Goal: Book appointment/travel/reservation

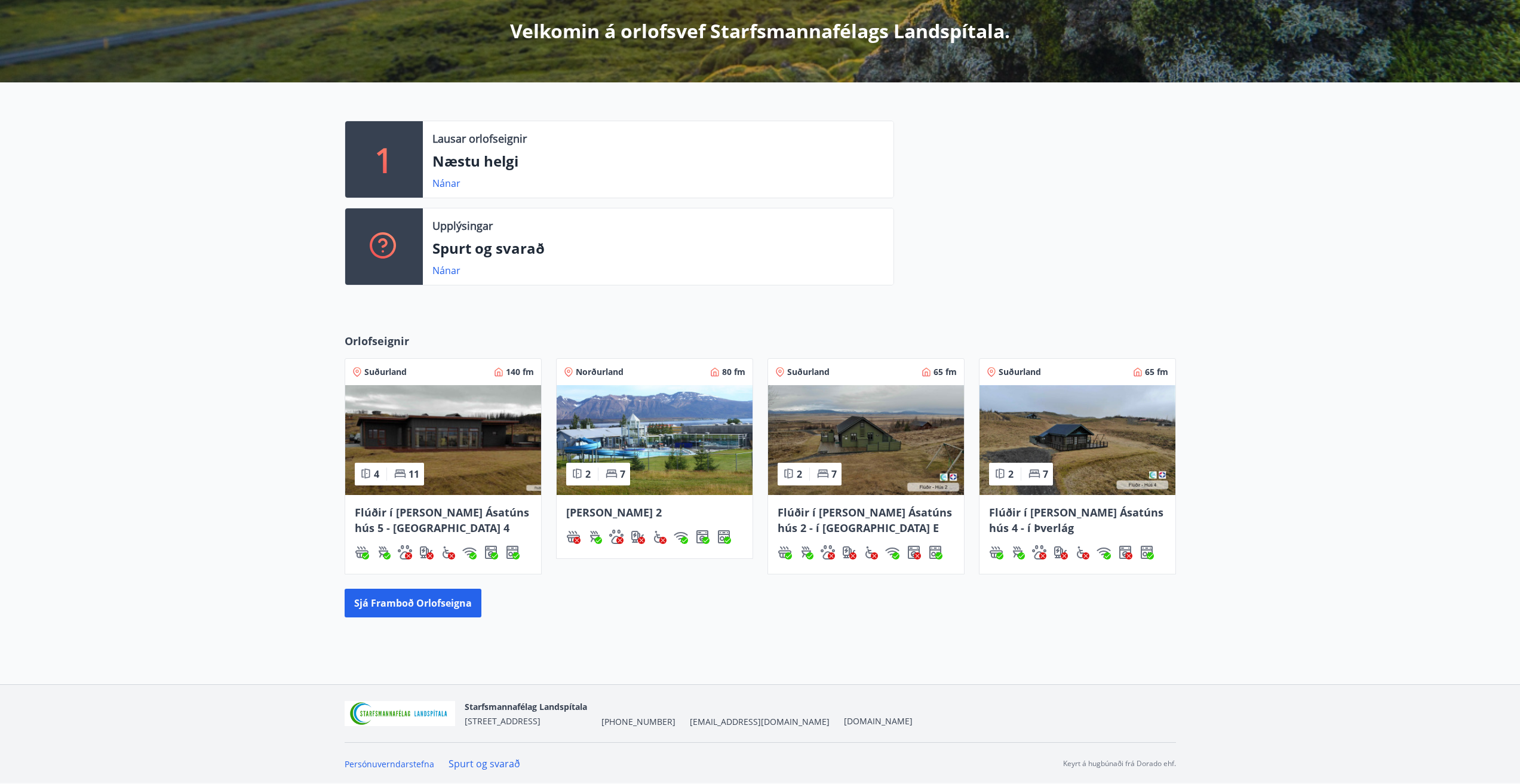
scroll to position [216, 0]
click at [446, 179] on link "Nánar" at bounding box center [446, 183] width 28 height 13
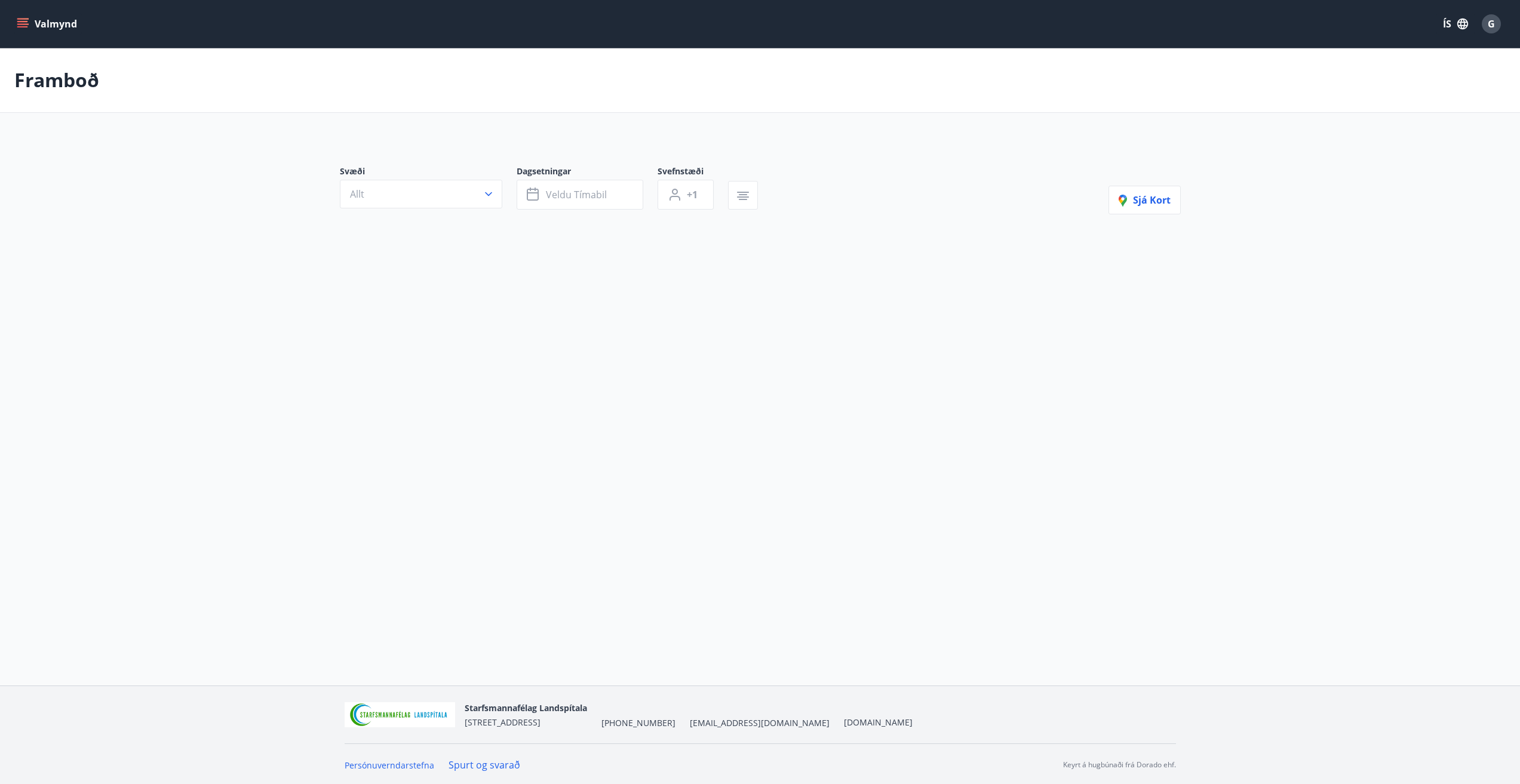
type input "*"
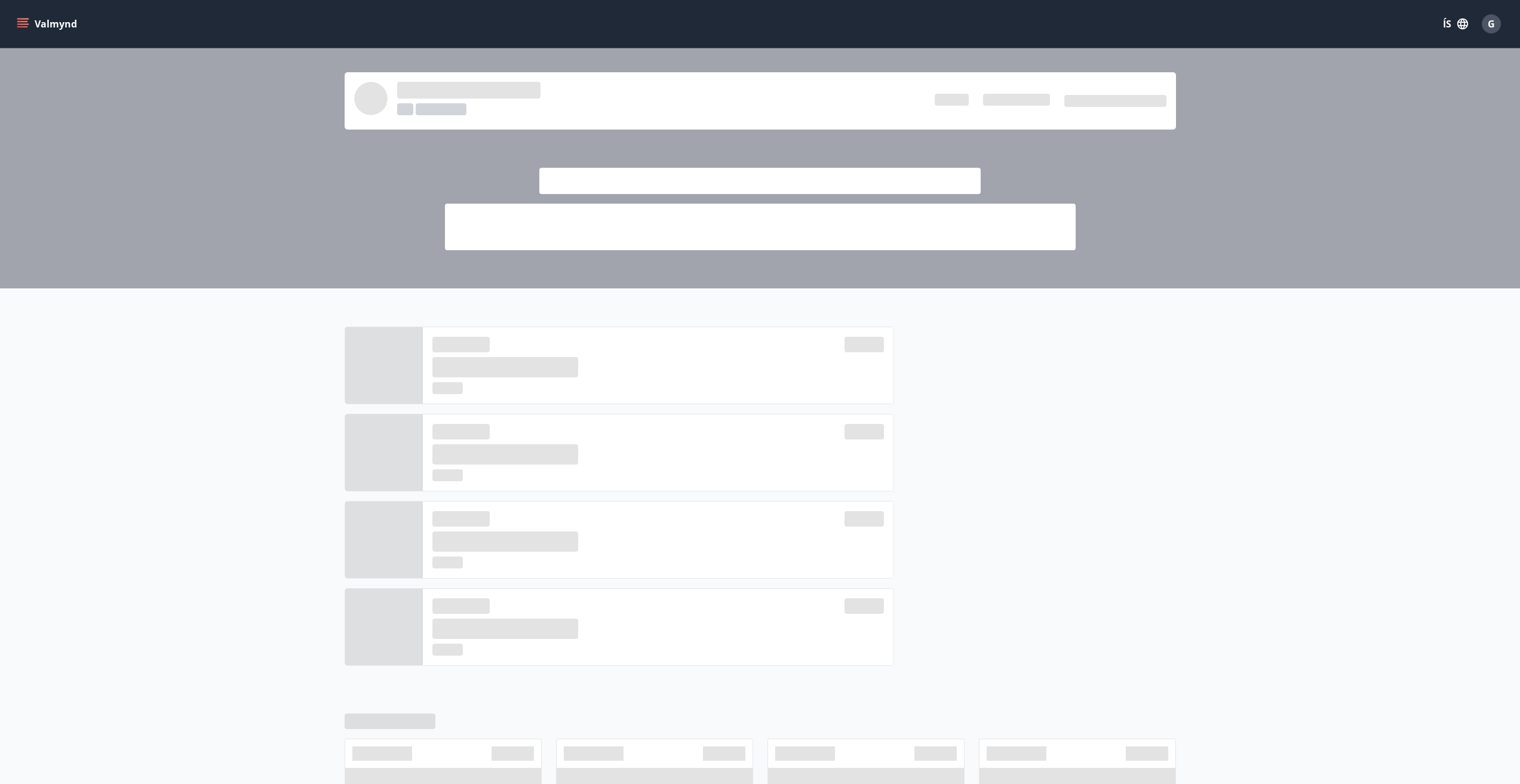
scroll to position [216, 0]
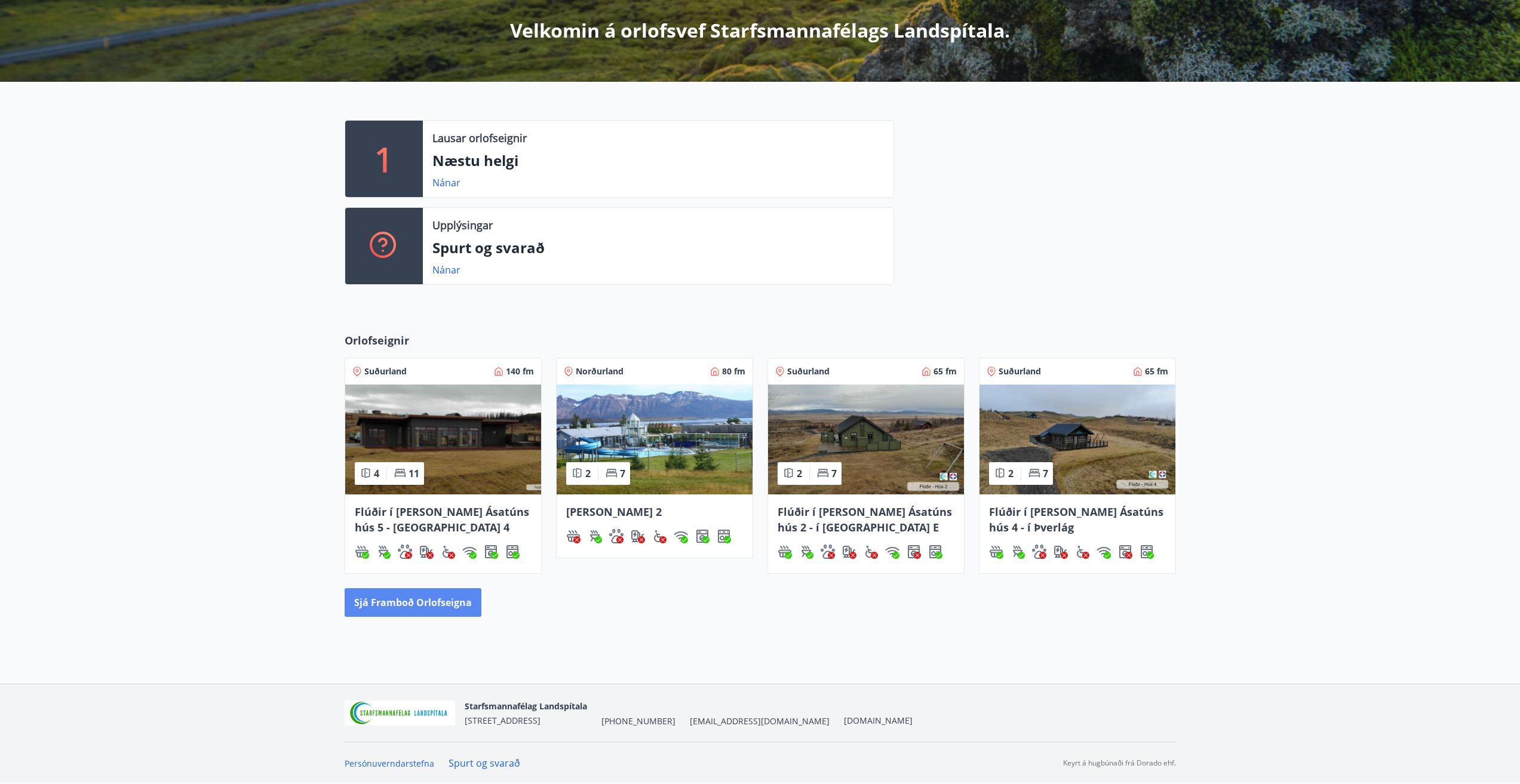
click at [420, 597] on button "Sjá framboð orlofseigna" at bounding box center [413, 602] width 136 height 29
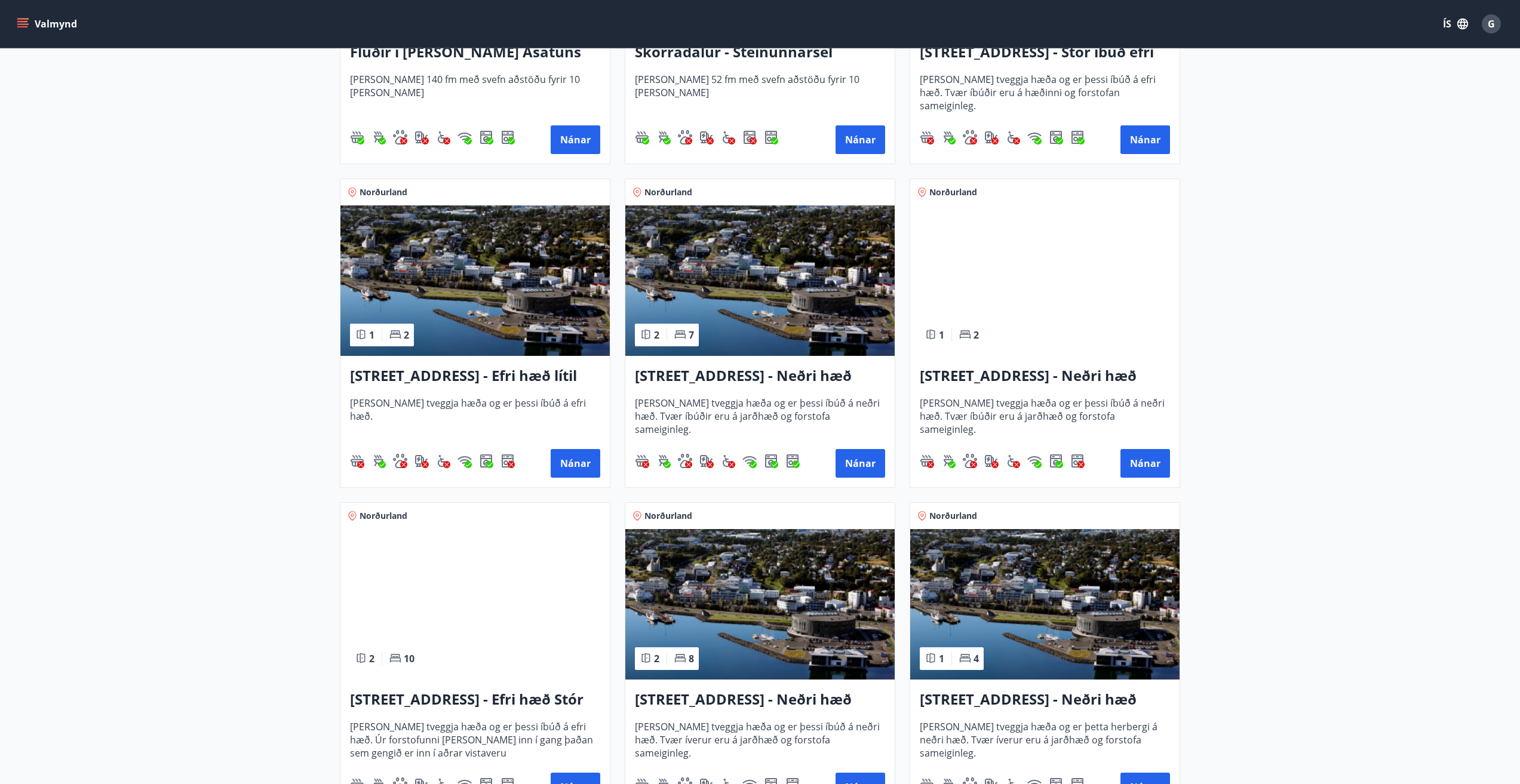
scroll to position [1135, 0]
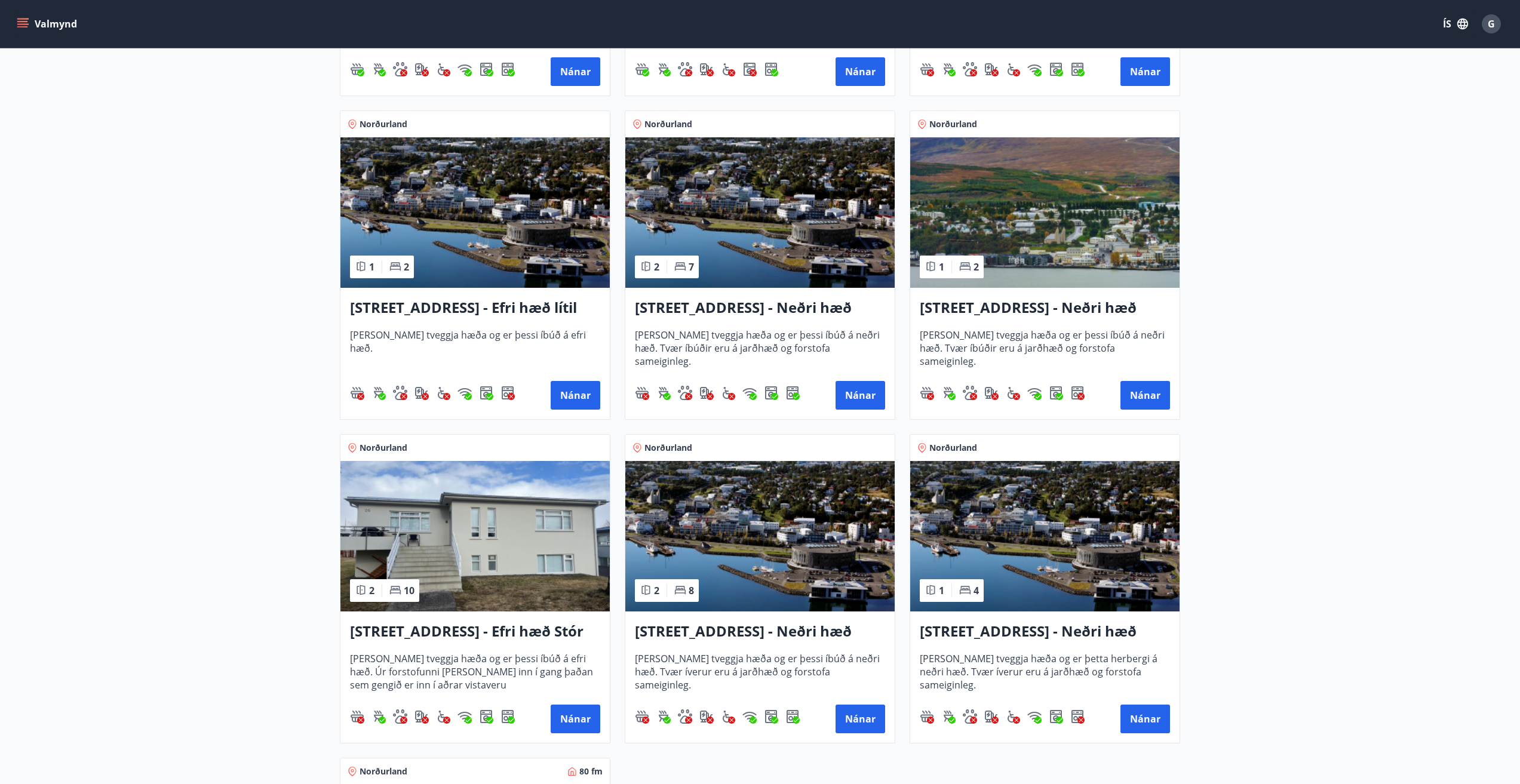
click at [558, 634] on h3 "[STREET_ADDRESS] - Efri hæð Stór íbúð 1" at bounding box center [475, 631] width 251 height 21
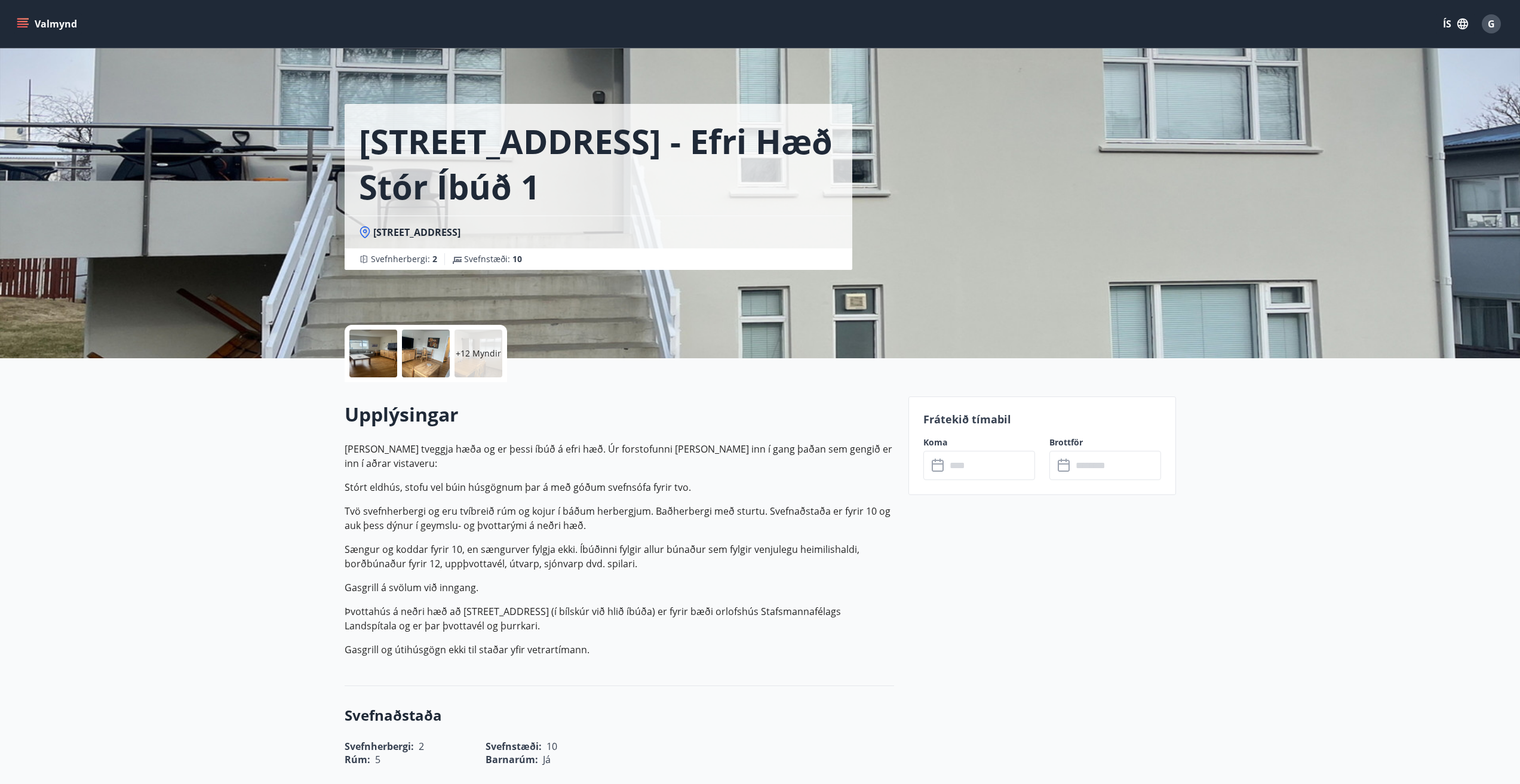
click at [939, 469] on icon at bounding box center [939, 465] width 14 height 14
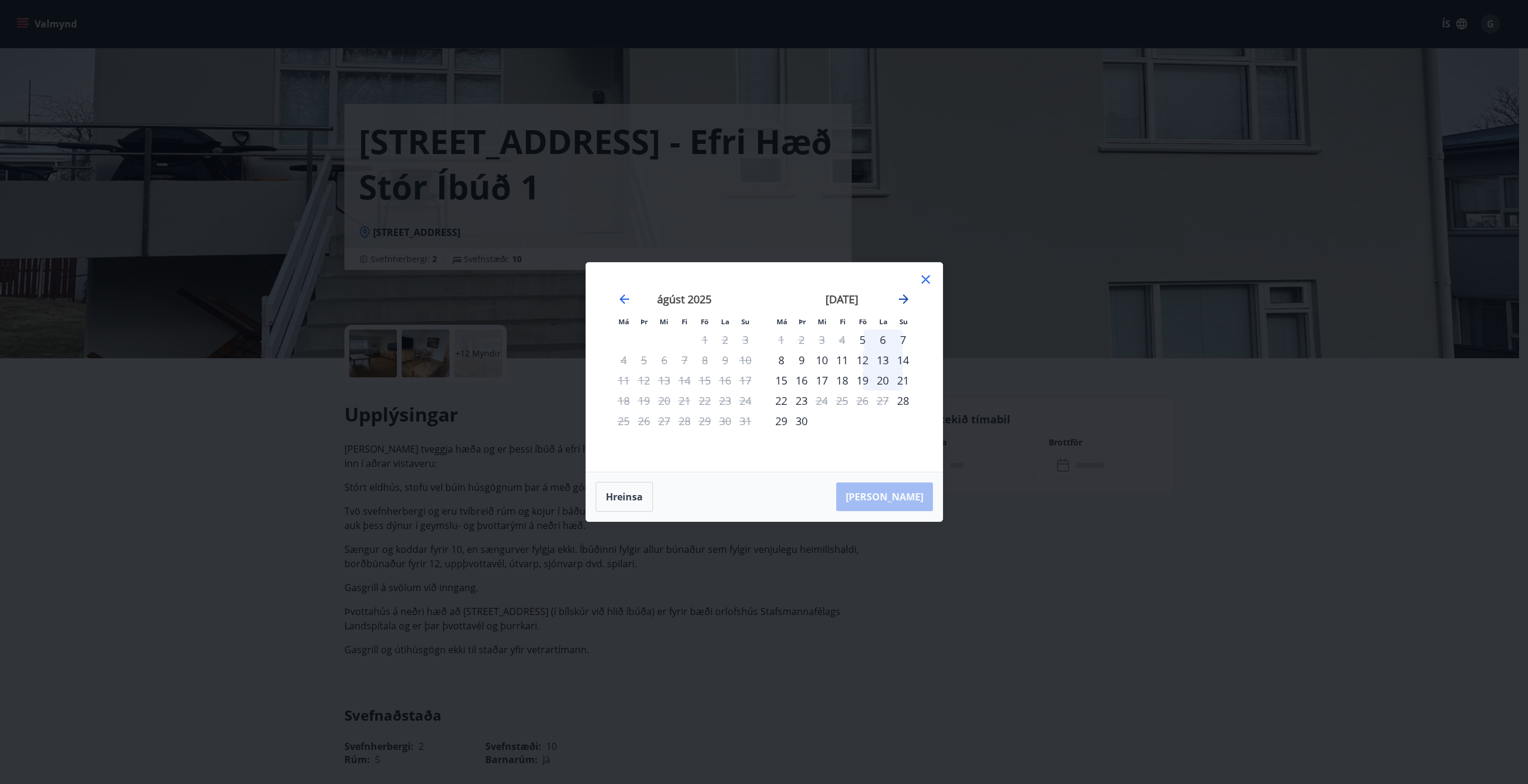
click at [904, 299] on icon "Move forward to switch to the next month." at bounding box center [903, 299] width 10 height 10
click at [837, 396] on div "23" at bounding box center [842, 400] width 20 height 20
click at [926, 276] on icon at bounding box center [926, 279] width 14 height 14
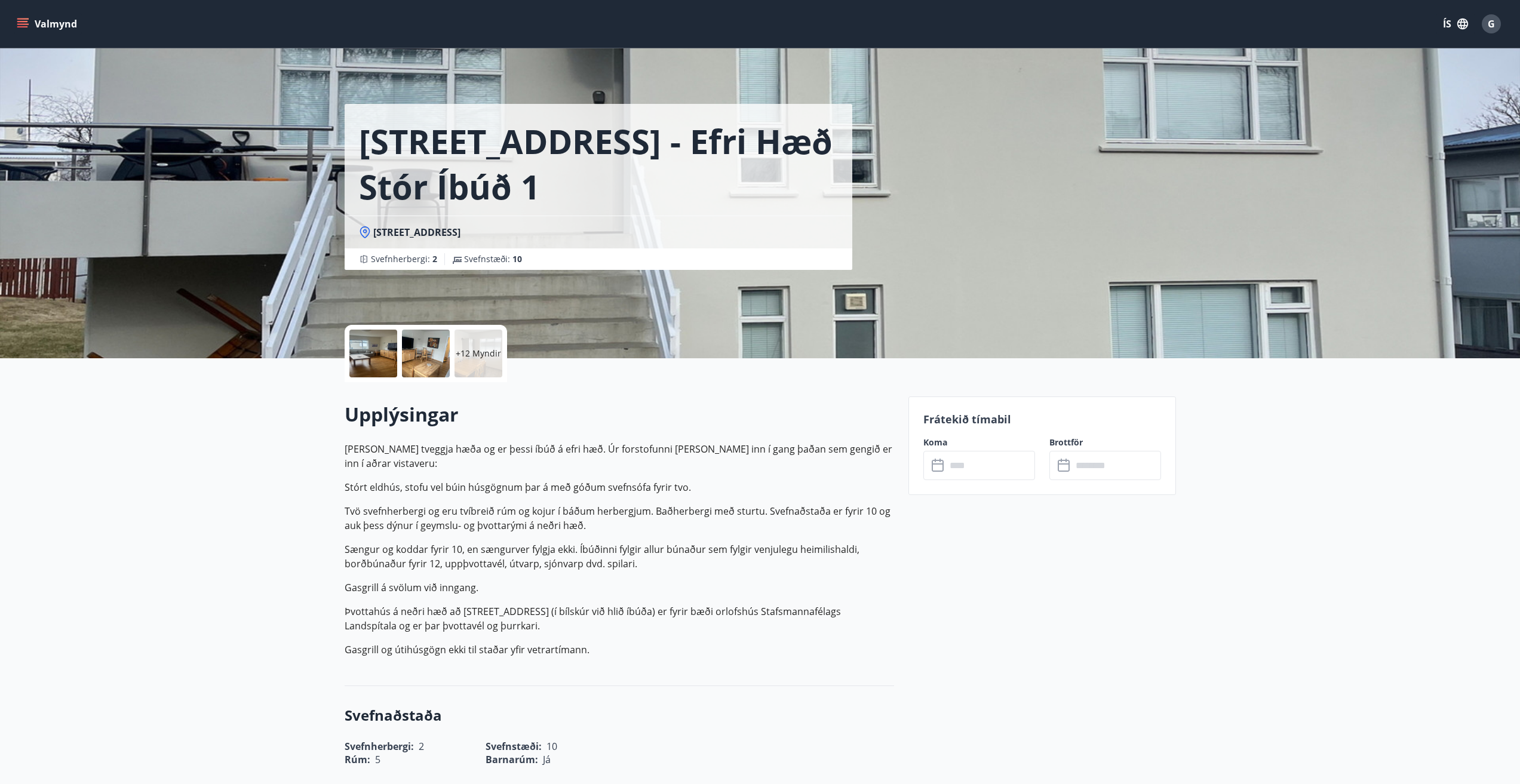
click at [935, 465] on icon at bounding box center [939, 465] width 14 height 14
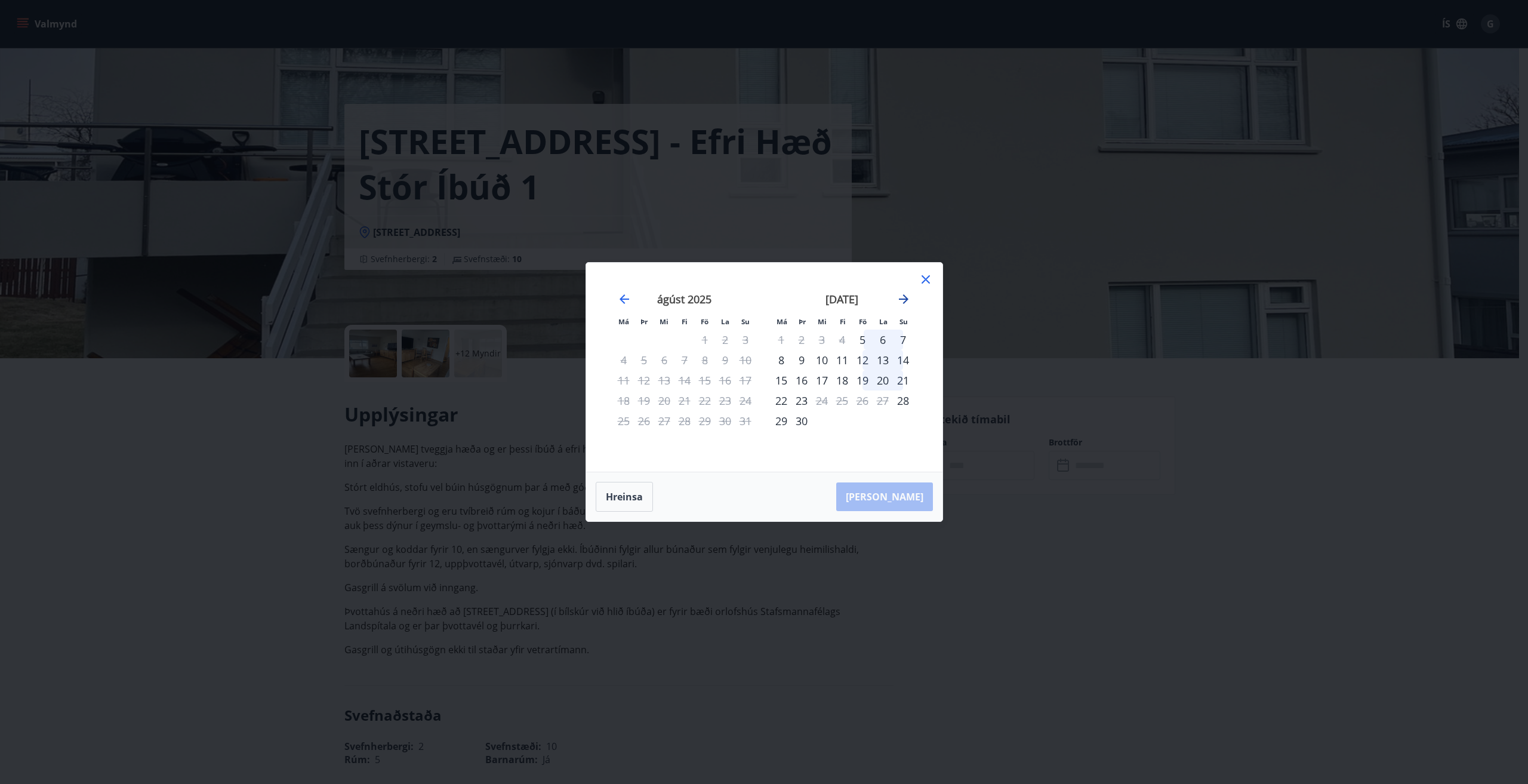
click at [906, 297] on icon "Move forward to switch to the next month." at bounding box center [903, 299] width 10 height 10
click at [843, 400] on div "23" at bounding box center [842, 400] width 20 height 20
click at [845, 399] on div "23" at bounding box center [842, 400] width 20 height 20
click at [844, 400] on div "23" at bounding box center [842, 400] width 20 height 20
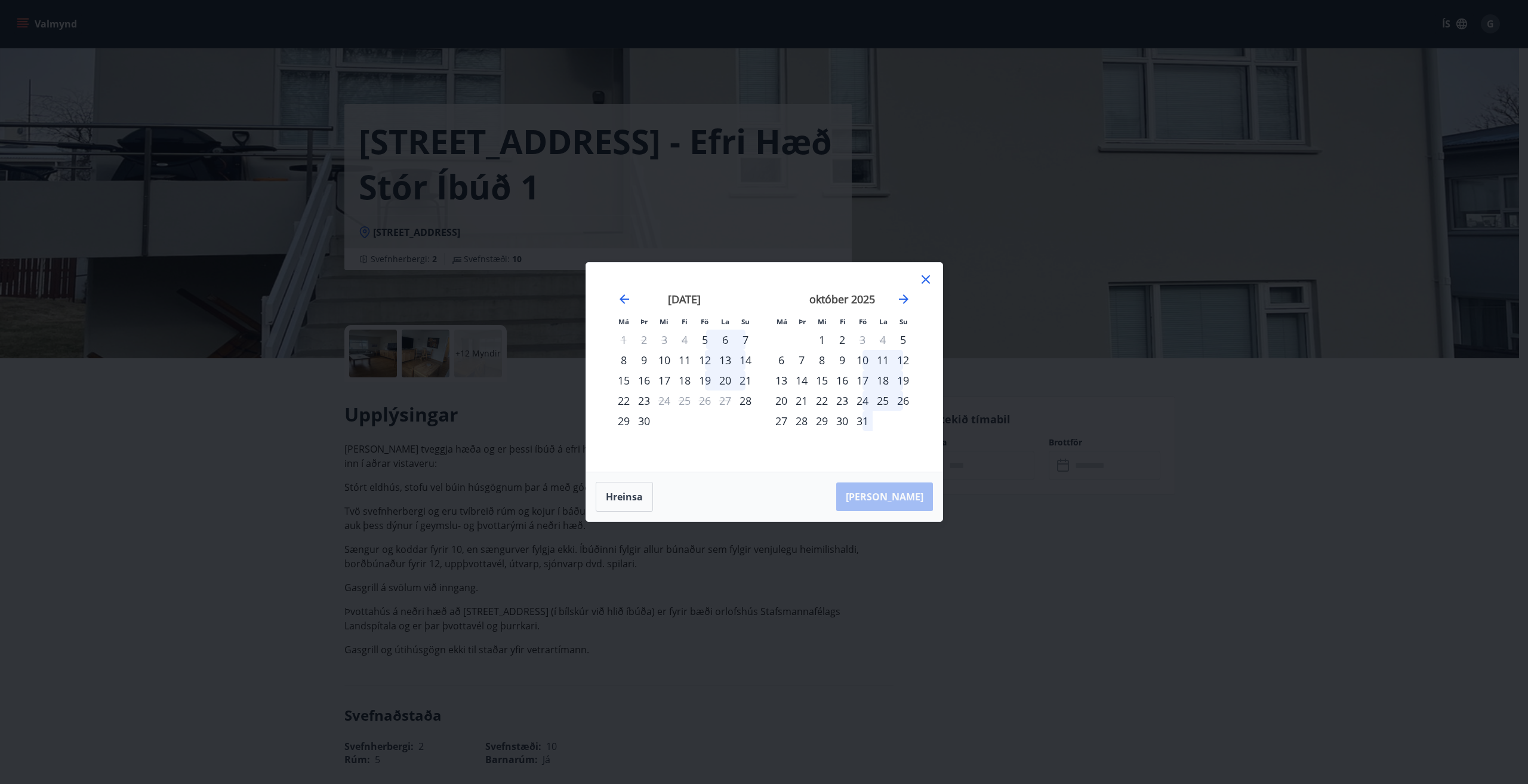
click at [921, 503] on div "[PERSON_NAME]" at bounding box center [764, 496] width 356 height 49
click at [820, 360] on div "8" at bounding box center [822, 359] width 20 height 20
click at [802, 402] on div "21" at bounding box center [801, 400] width 20 height 20
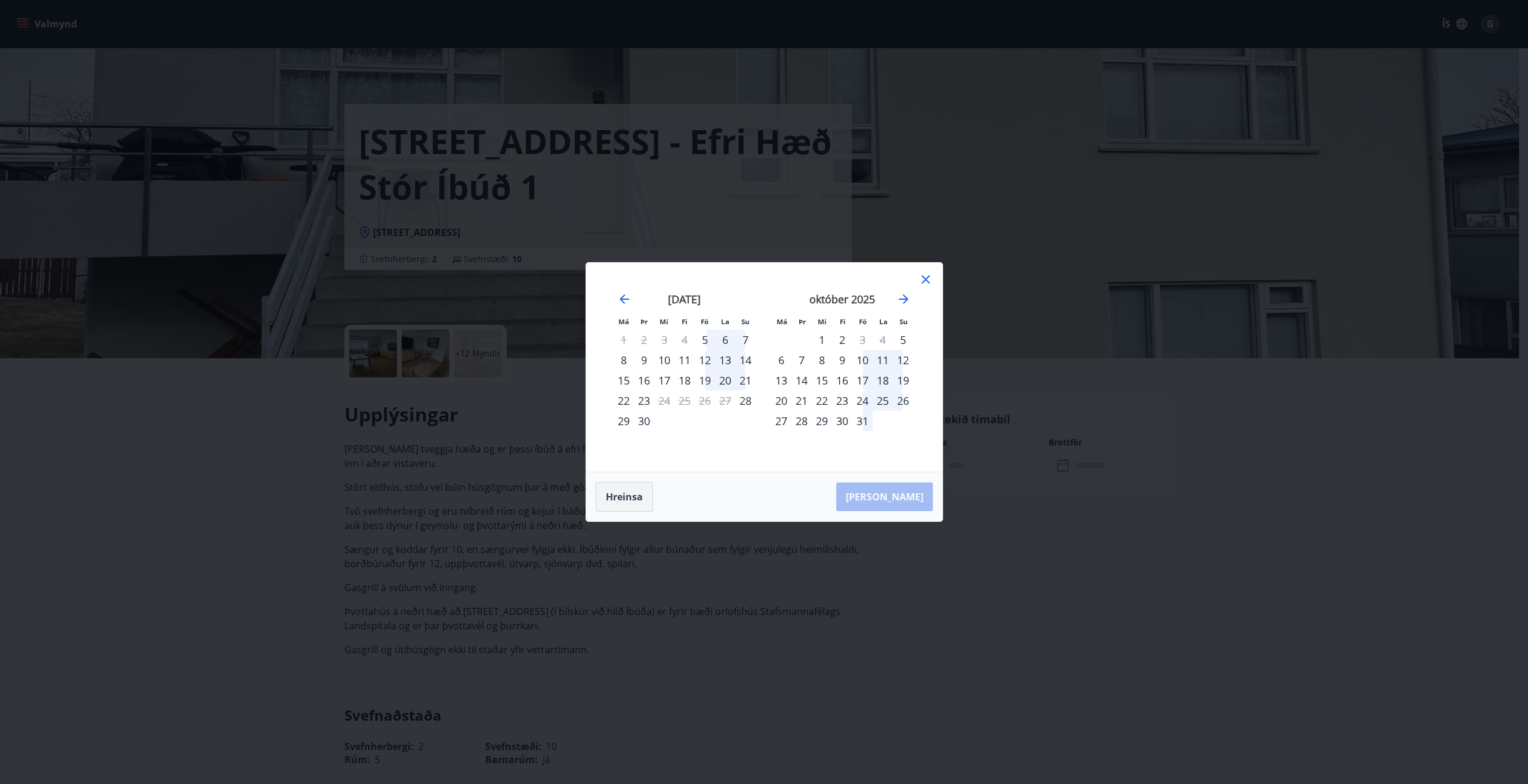
click at [637, 496] on button "Hreinsa" at bounding box center [624, 496] width 57 height 30
click at [637, 494] on button "Hreinsa" at bounding box center [624, 496] width 57 height 30
click at [892, 497] on div "[PERSON_NAME]" at bounding box center [764, 496] width 356 height 49
click at [906, 296] on icon "Move forward to switch to the next month." at bounding box center [903, 299] width 14 height 14
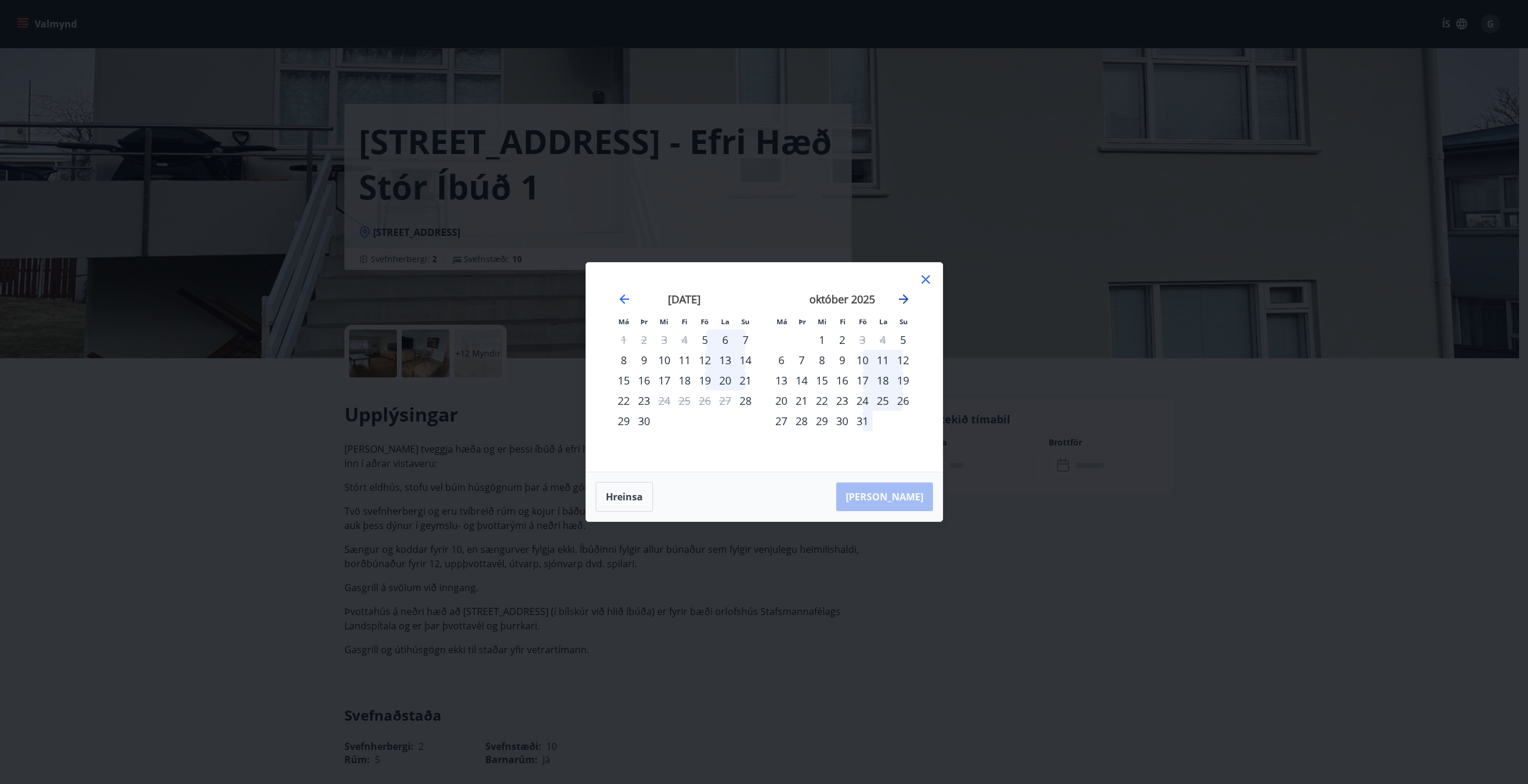
click at [906, 299] on icon "Move forward to switch to the next month." at bounding box center [903, 299] width 10 height 10
click at [705, 404] on div "24" at bounding box center [705, 400] width 20 height 20
click at [624, 425] on div "27" at bounding box center [623, 420] width 20 height 20
click at [624, 425] on div "[DATE] 1 2 3 4 5 6 7 8 9 10 11 12 13 14 15 16 17 18 19 20 21 22 23 24 25 26 27 …" at bounding box center [685, 375] width 158 height 196
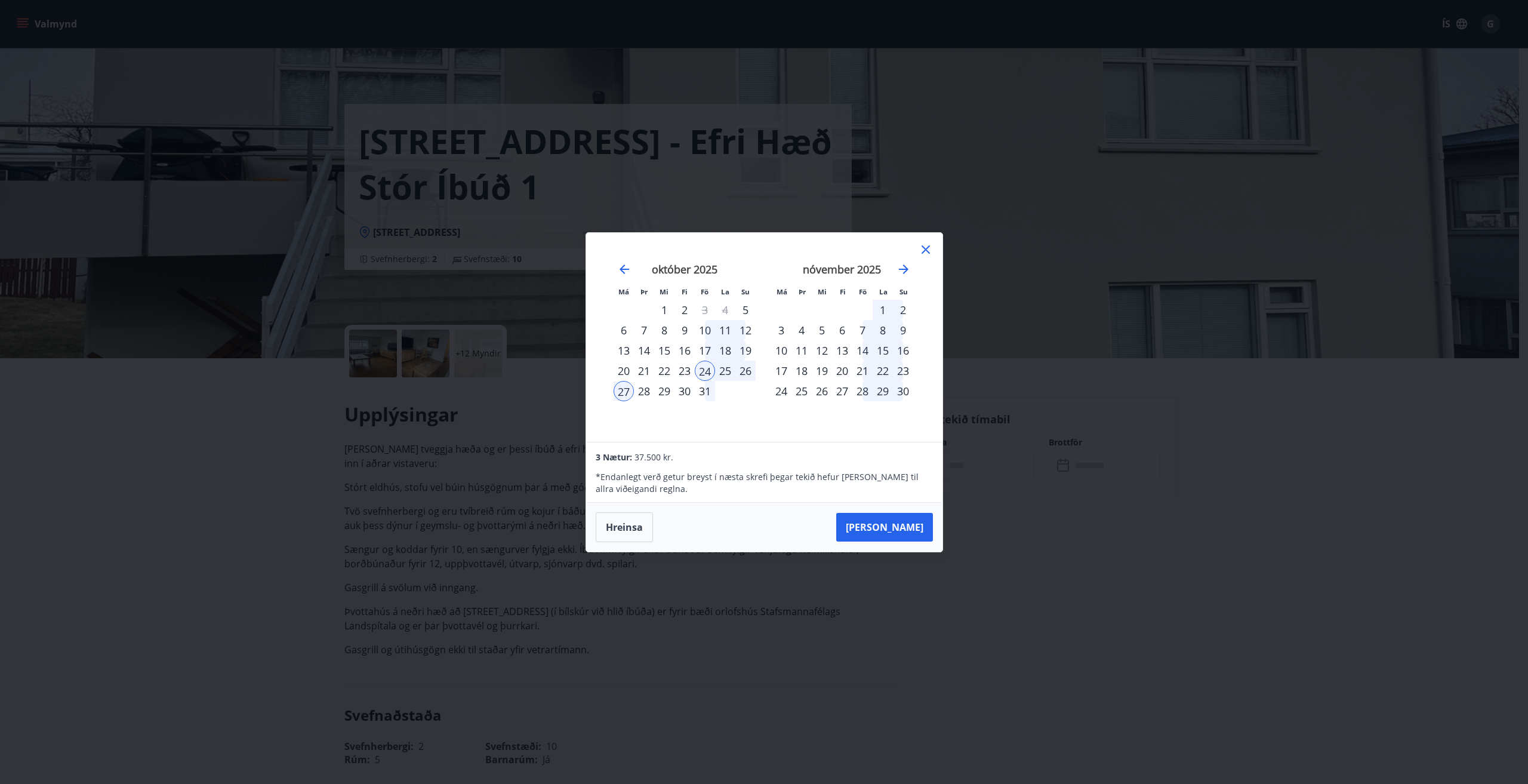
click at [926, 250] on icon at bounding box center [926, 249] width 14 height 14
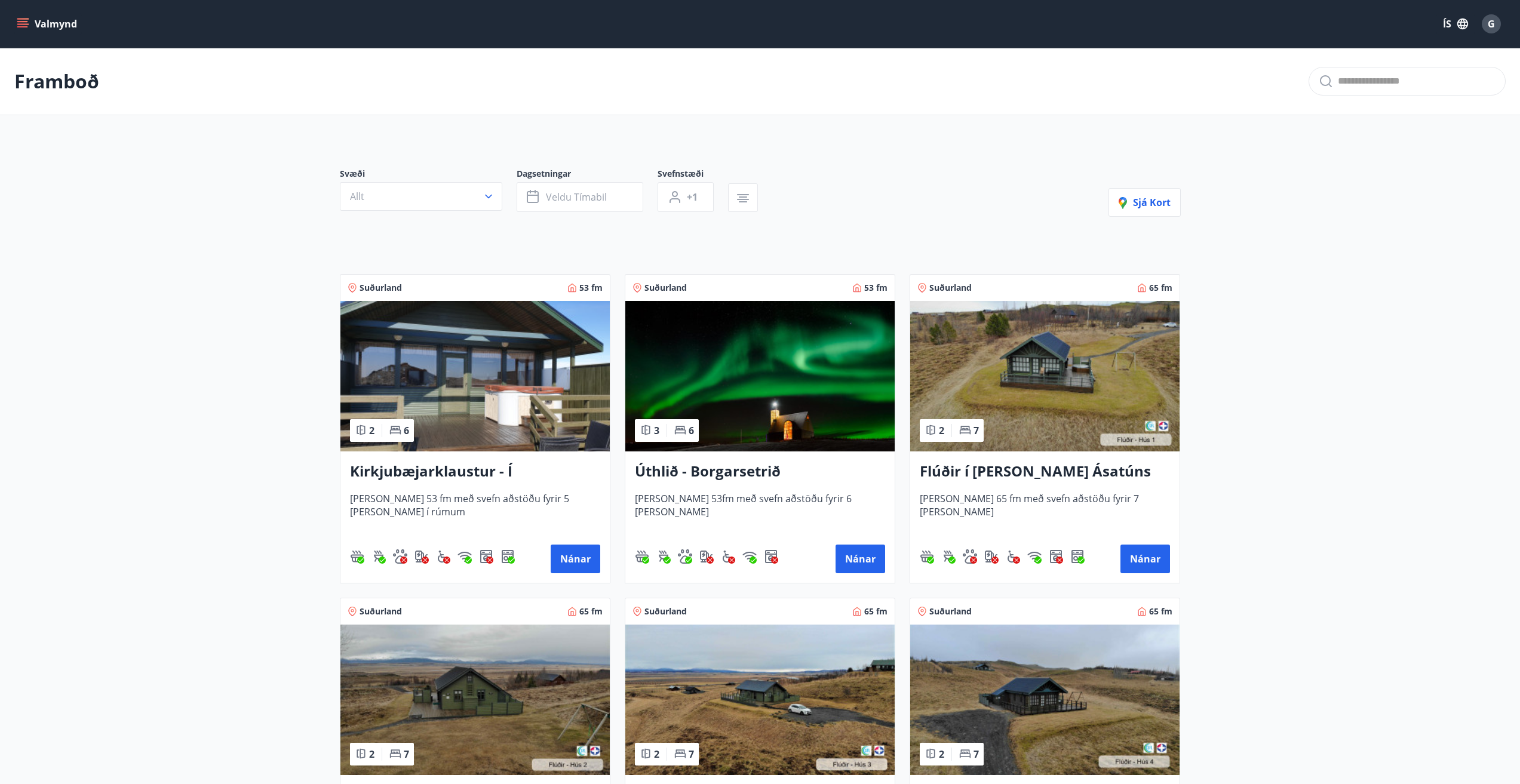
scroll to position [776, 0]
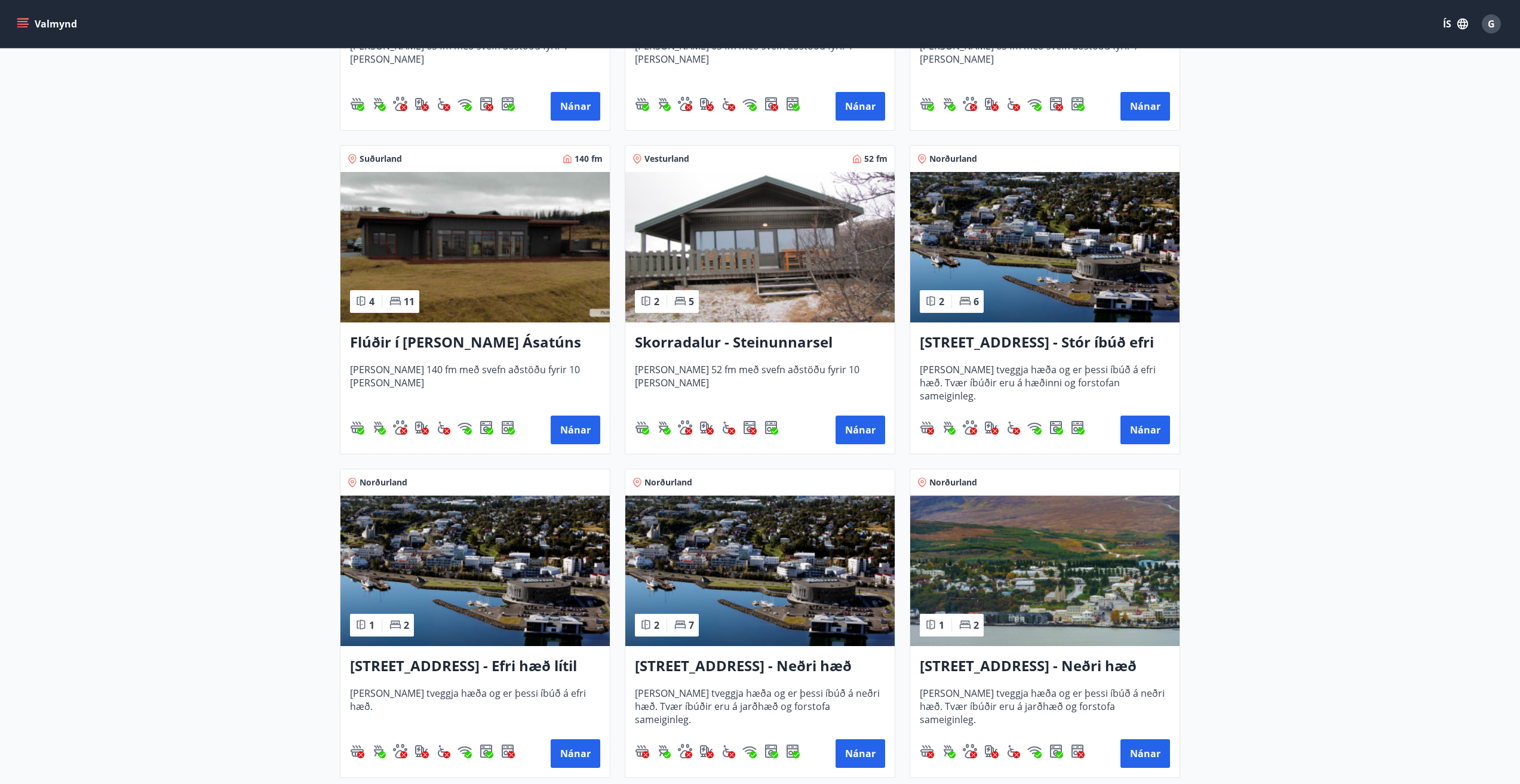
click at [1088, 348] on h3 "[STREET_ADDRESS] - Stór íbúð efri hæð íbúð 1" at bounding box center [1045, 342] width 251 height 21
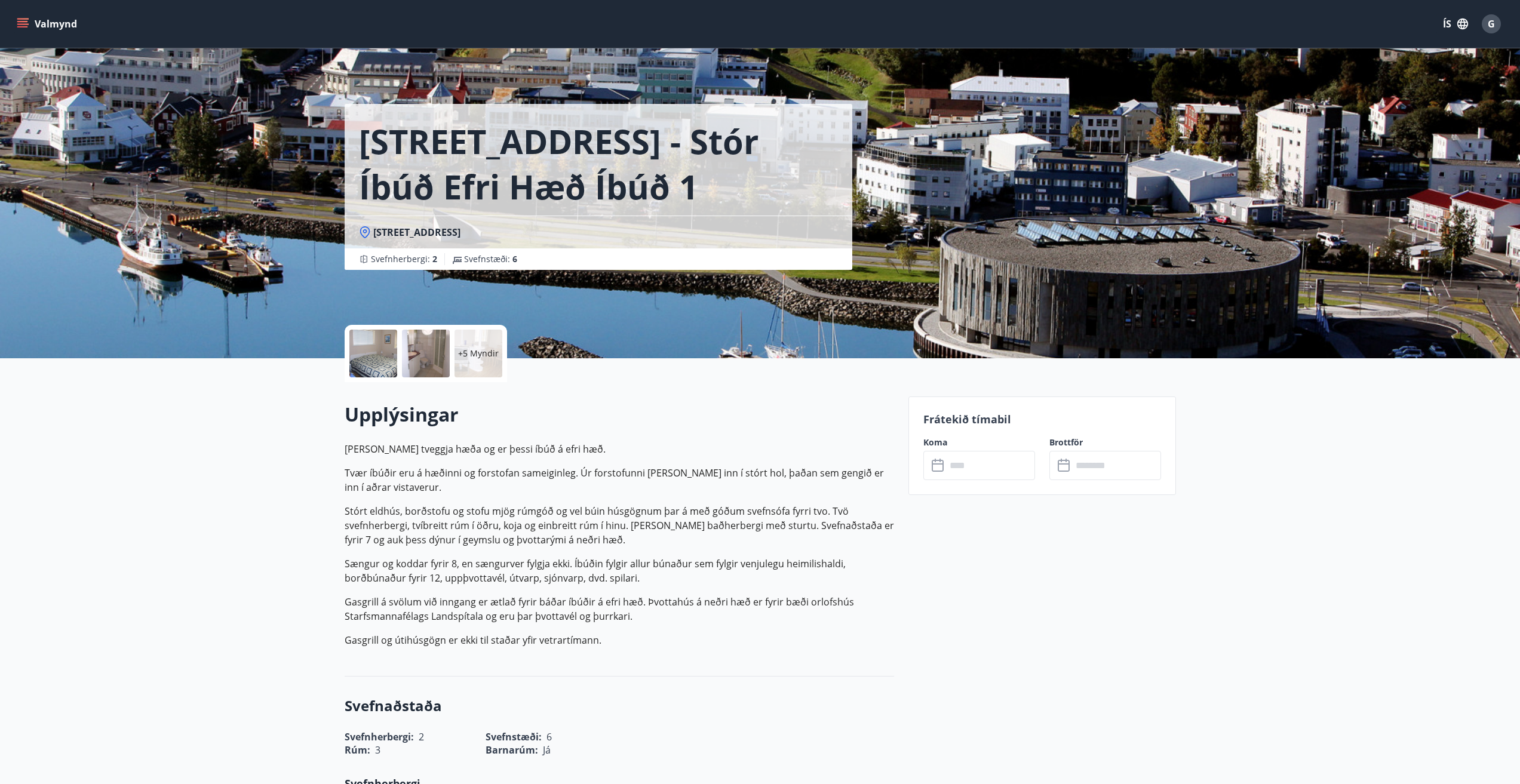
click at [939, 471] on icon at bounding box center [938, 465] width 12 height 12
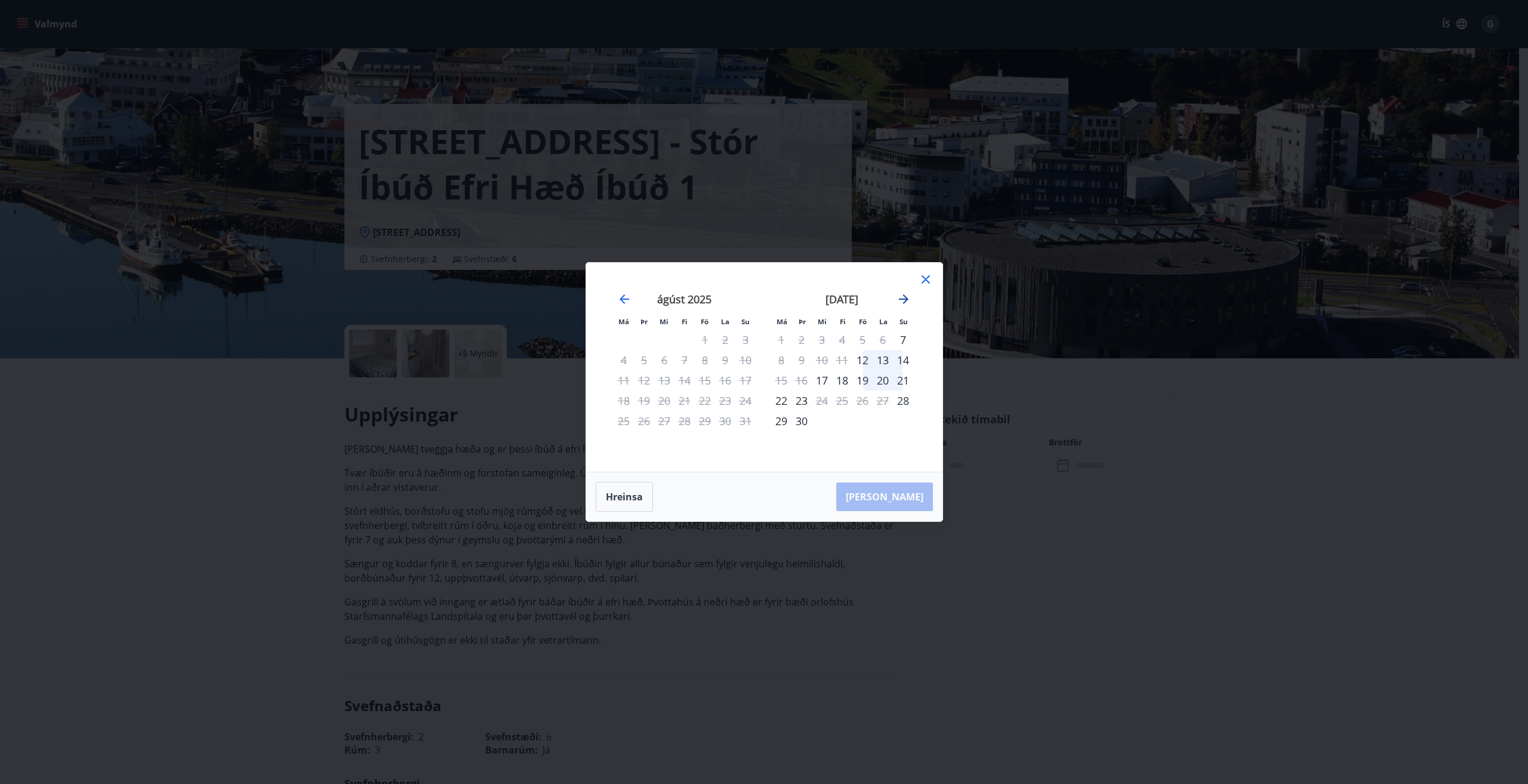
click at [907, 302] on icon "Move forward to switch to the next month." at bounding box center [903, 299] width 14 height 14
click at [861, 378] on div "17" at bounding box center [862, 379] width 20 height 20
click at [863, 380] on div "17" at bounding box center [862, 379] width 20 height 20
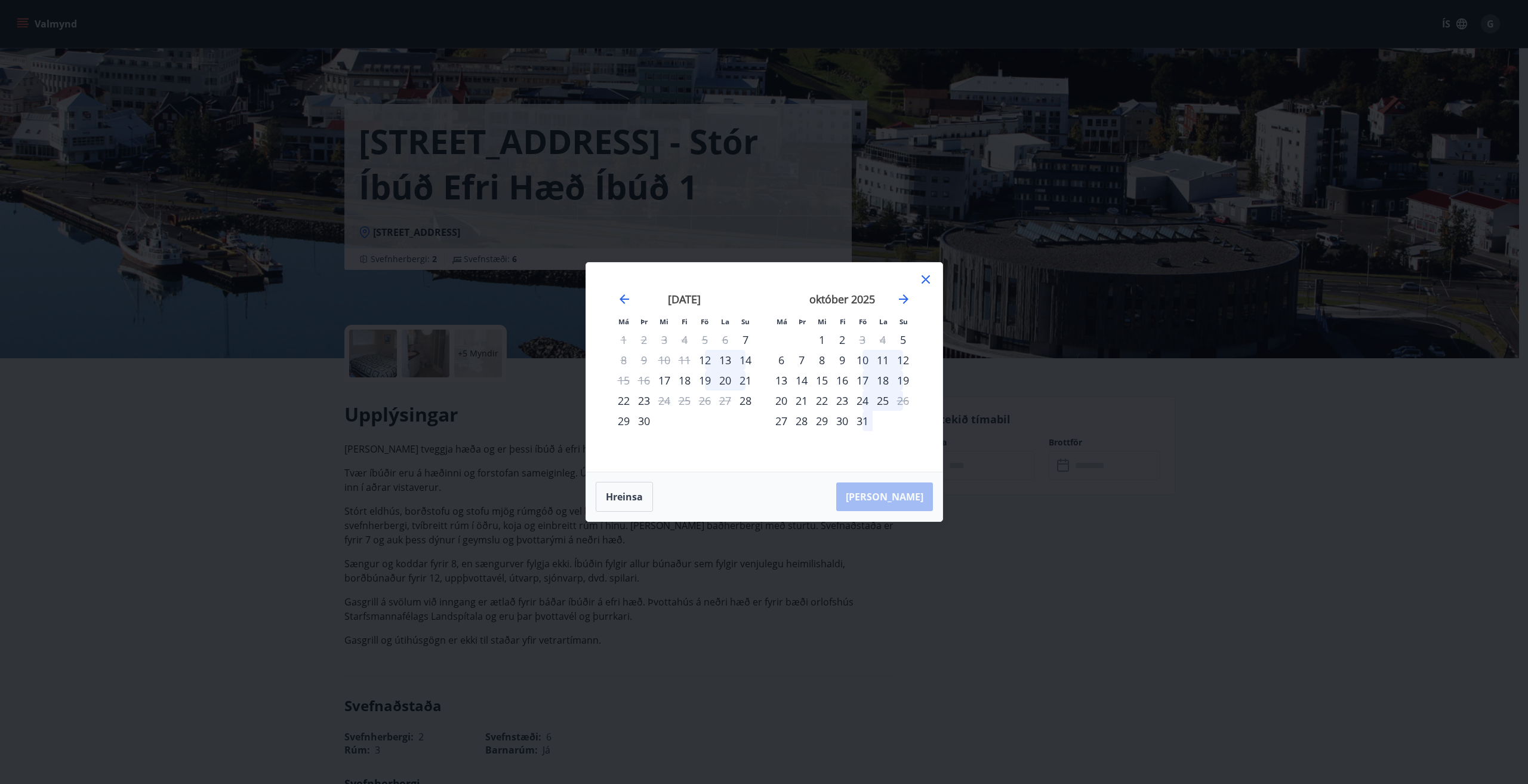
click at [840, 382] on div "16" at bounding box center [842, 379] width 20 height 20
click at [846, 382] on div "16" at bounding box center [842, 379] width 20 height 20
click at [625, 493] on button "Hreinsa" at bounding box center [624, 496] width 57 height 30
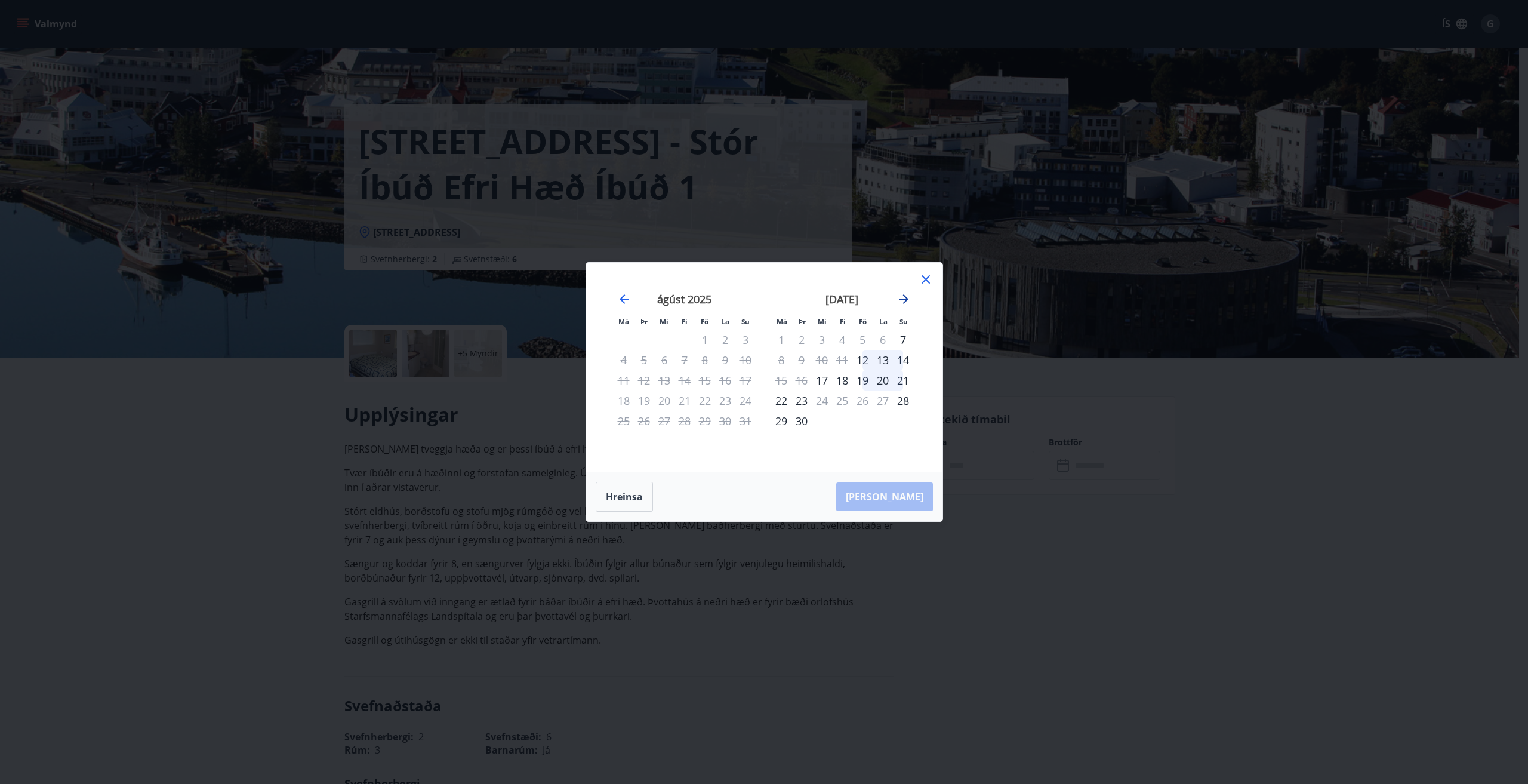
click at [902, 299] on icon "Move forward to switch to the next month." at bounding box center [903, 299] width 10 height 10
click at [861, 381] on div "17" at bounding box center [862, 379] width 20 height 20
click at [843, 402] on div "23" at bounding box center [842, 400] width 20 height 20
click at [843, 402] on div "[DATE] 1 2 3 4 5 6 7 8 9 10 11 12 13 14 15 16 17 18 19 20 21 22 23 24 25 26 27 …" at bounding box center [842, 375] width 158 height 196
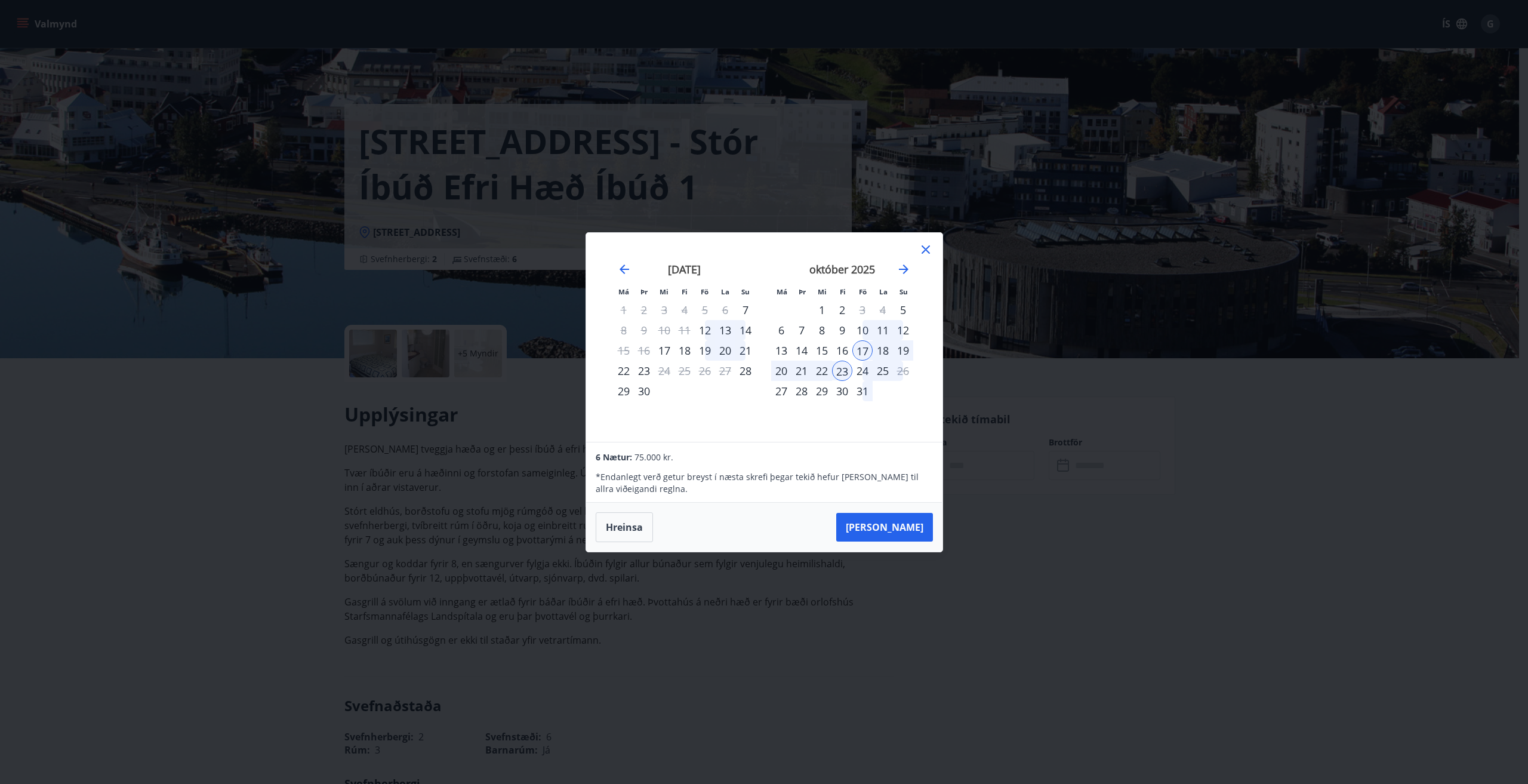
click at [928, 253] on icon at bounding box center [926, 249] width 14 height 14
